Goal: Transaction & Acquisition: Purchase product/service

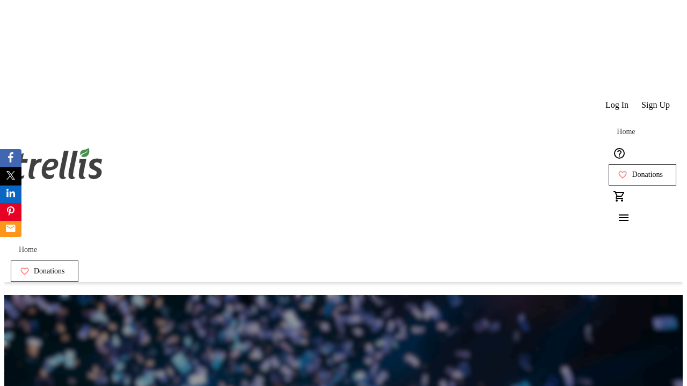
click at [632, 171] on span "Donations" at bounding box center [647, 175] width 31 height 9
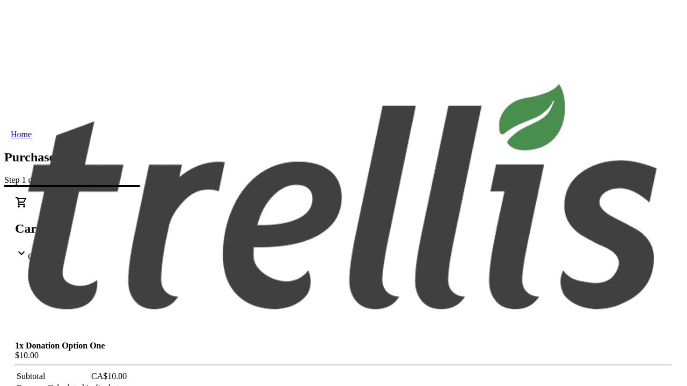
select select "CA"
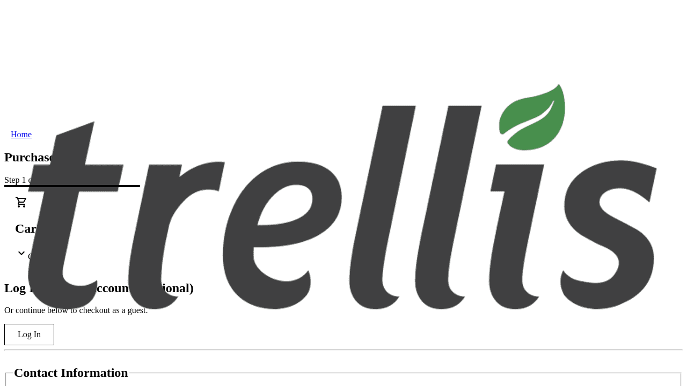
type input "[EMAIL_ADDRESS][DOMAIN_NAME]"
type input "Colton"
type input "[PERSON_NAME]"
type input "[STREET_ADDRESS][PERSON_NAME]"
type input "Kelowna"
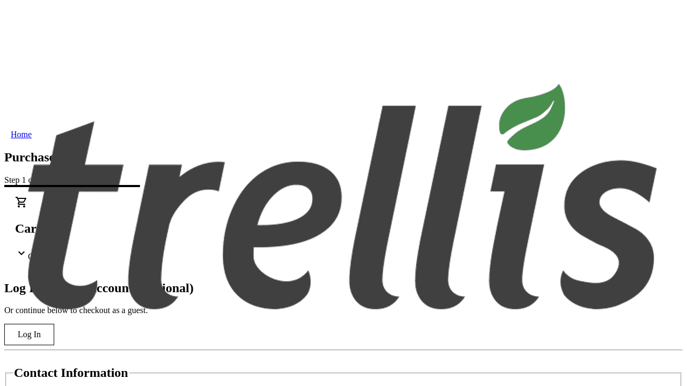
select select "BC"
type input "Kelowna"
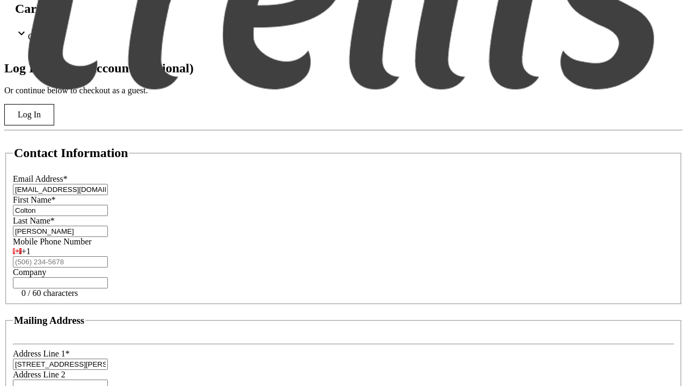
type input "V1Y 0C2"
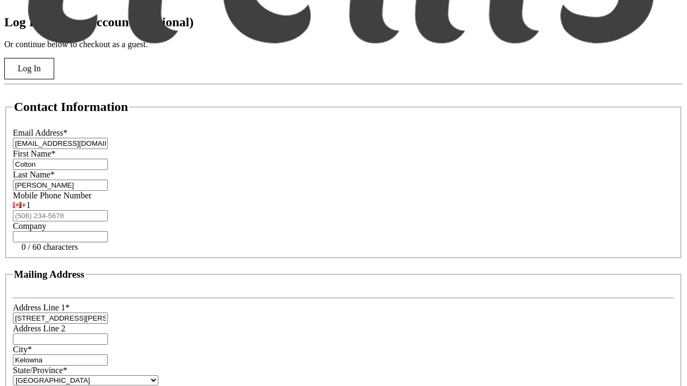
scroll to position [289, 0]
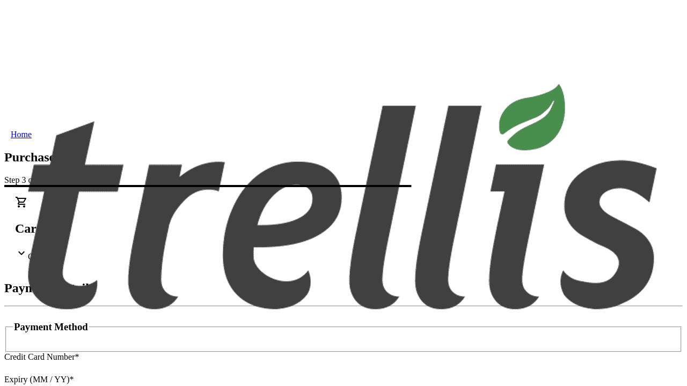
type input "V1Y 0C2"
